Goal: Task Accomplishment & Management: Use online tool/utility

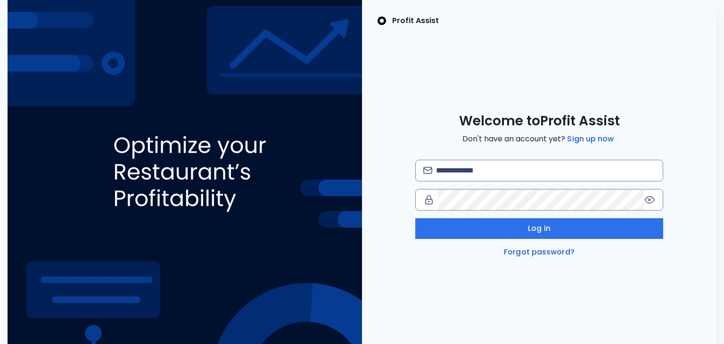
click at [537, 184] on div "Log in Forgot password?" at bounding box center [539, 209] width 249 height 98
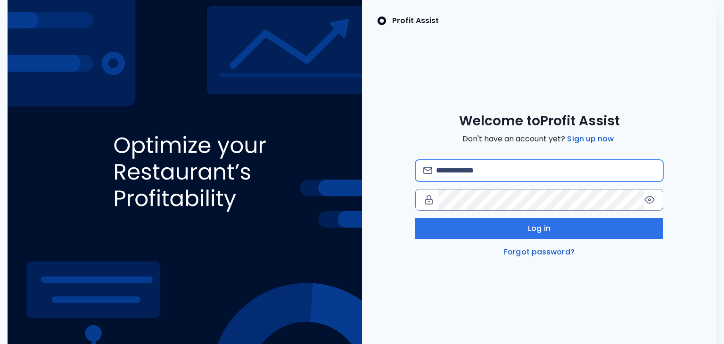
click at [549, 163] on input "email" at bounding box center [546, 170] width 220 height 21
click at [516, 168] on input "email" at bounding box center [546, 170] width 220 height 21
type input "**********"
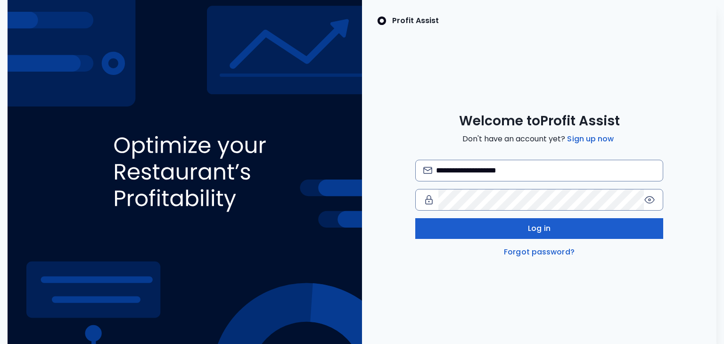
click at [507, 228] on button "Log in" at bounding box center [539, 228] width 249 height 21
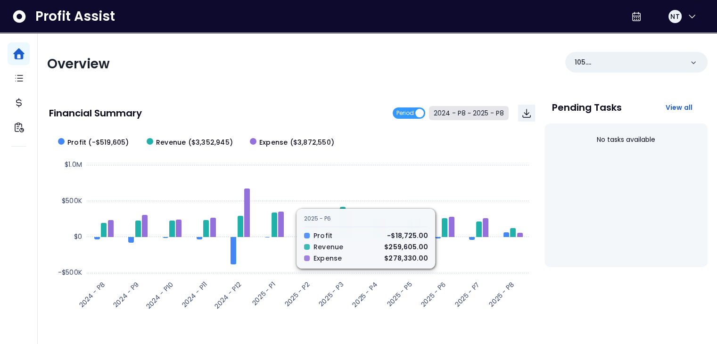
click at [456, 117] on button "2024 - P8 ~ 2025 - P8" at bounding box center [469, 113] width 80 height 14
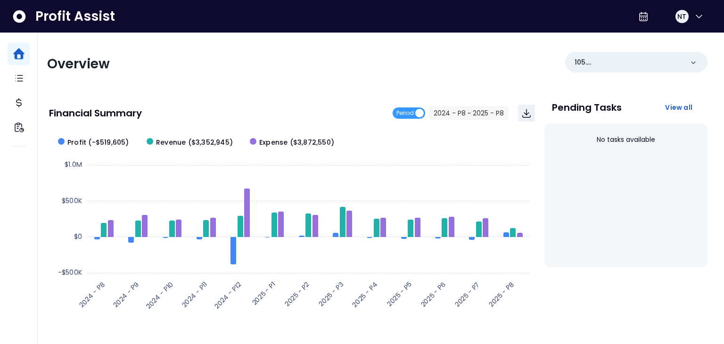
click at [299, 80] on span "2024 - P8" at bounding box center [288, 77] width 84 height 22
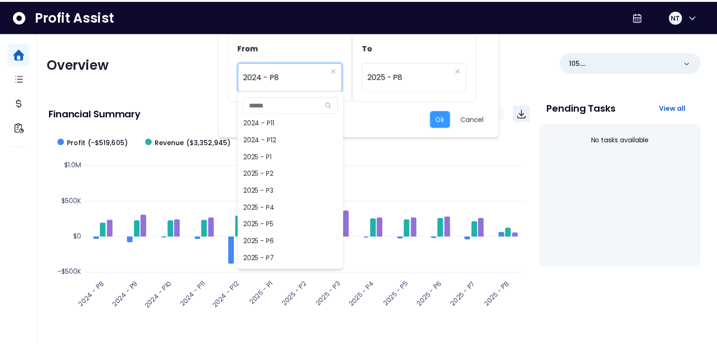
scroll to position [673, 0]
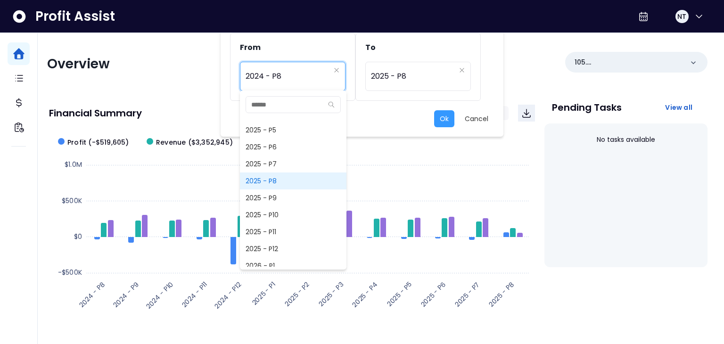
click at [289, 185] on span "2025 - P8" at bounding box center [293, 181] width 107 height 17
type input "*********"
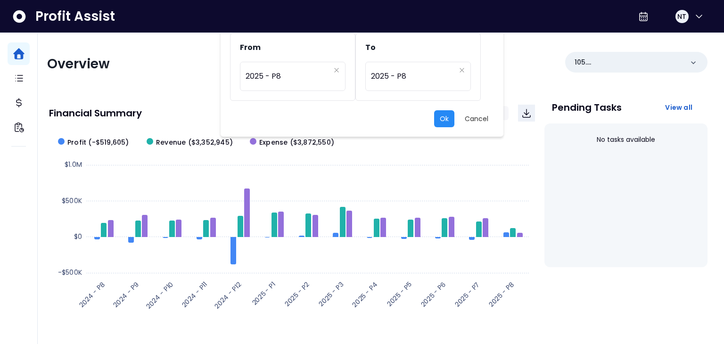
click at [442, 117] on button "Ok" at bounding box center [444, 118] width 20 height 17
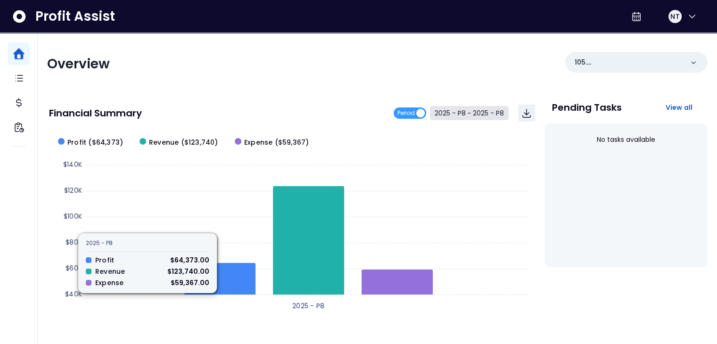
click at [216, 314] on rect at bounding box center [292, 223] width 486 height 189
click at [307, 74] on div "Overview 105. UTC([GEOGRAPHIC_DATA])" at bounding box center [377, 64] width 661 height 25
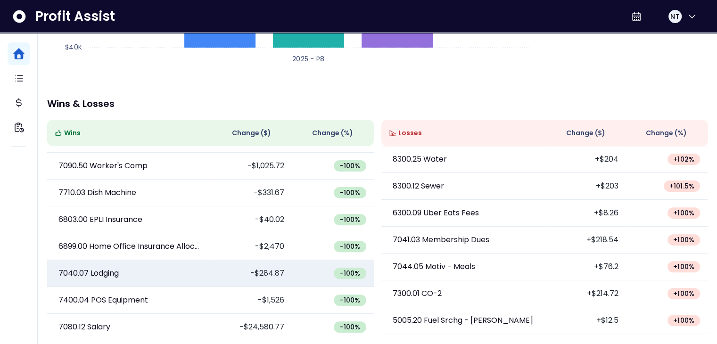
scroll to position [0, 0]
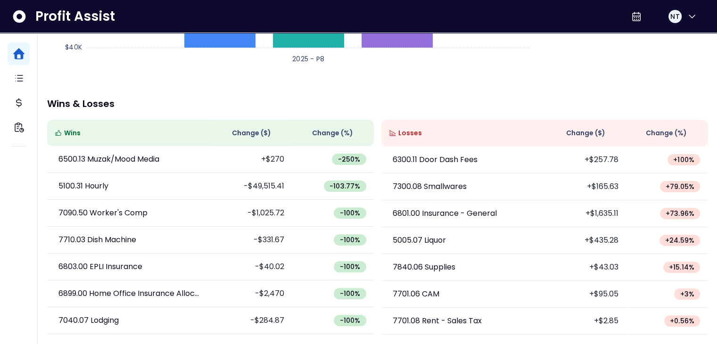
click at [394, 83] on div "Overview 105. UTC(Oysters Rock) Financial Summary Period 2025 - P8 ~ 2025 - P8 …" at bounding box center [378, 65] width 680 height 558
click at [449, 84] on div "Overview 105. UTC(Oysters Rock) Financial Summary Period 2025 - P8 ~ 2025 - P8 …" at bounding box center [378, 65] width 680 height 558
